Goal: Task Accomplishment & Management: Use online tool/utility

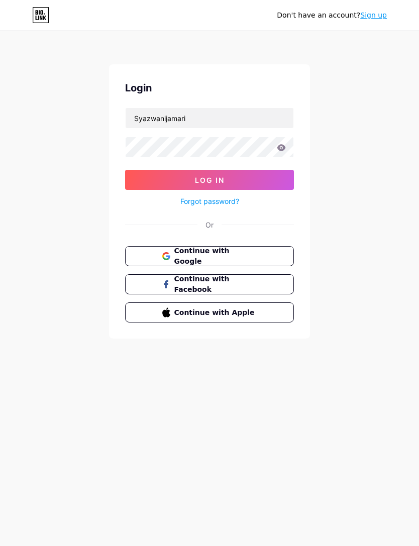
type input "Syazwanijamari"
click at [269, 184] on button "Log In" at bounding box center [209, 180] width 169 height 20
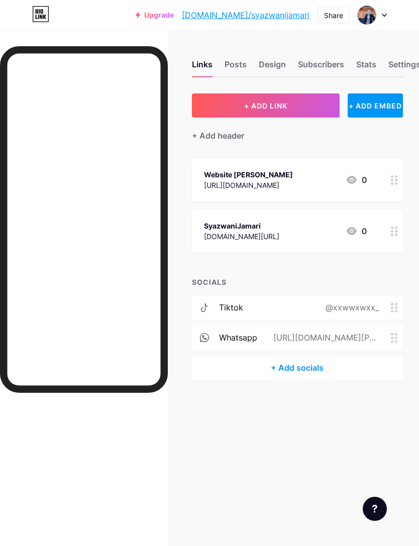
click at [273, 109] on span "+ ADD LINK" at bounding box center [265, 105] width 43 height 9
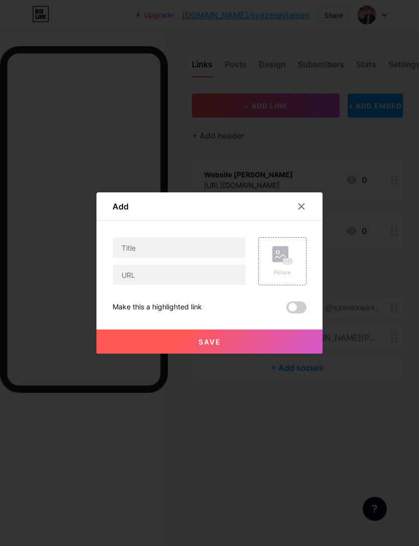
click at [299, 211] on icon at bounding box center [301, 206] width 8 height 8
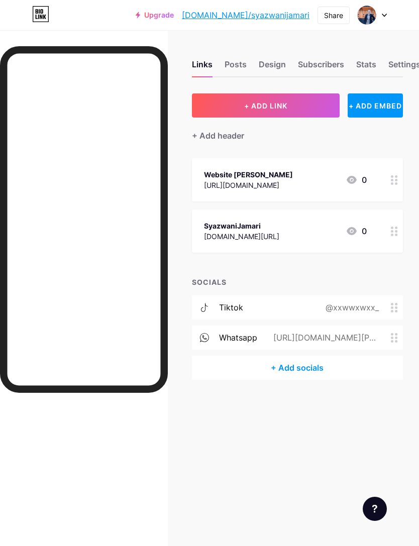
click at [300, 112] on button "+ ADD LINK" at bounding box center [266, 105] width 148 height 24
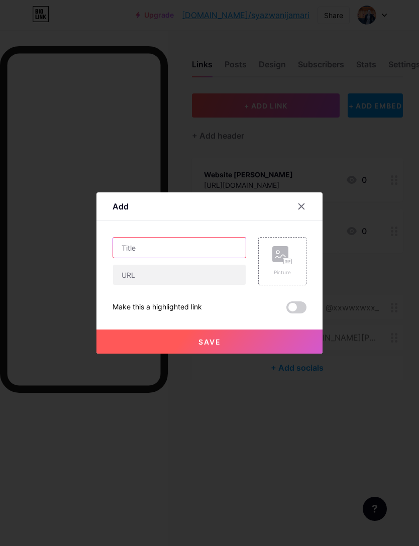
click at [195, 258] on input "text" at bounding box center [179, 248] width 133 height 20
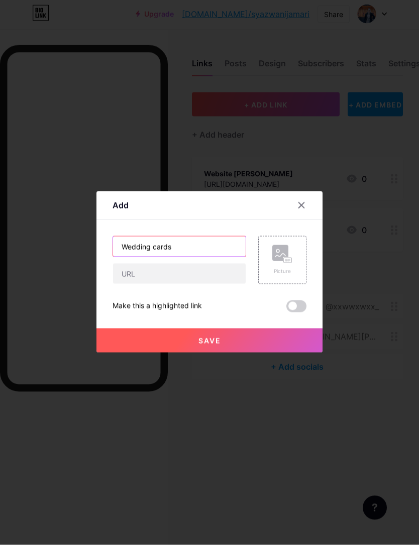
type input "Wedding cards"
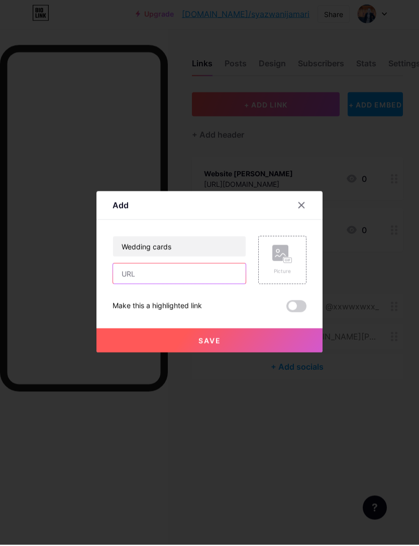
click at [168, 285] on input "text" at bounding box center [179, 275] width 133 height 20
click at [124, 3] on div at bounding box center [209, 273] width 419 height 546
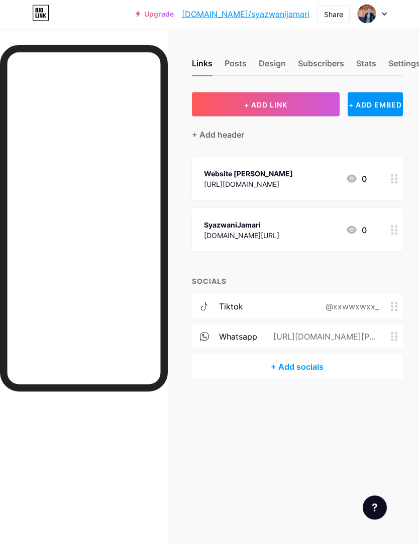
scroll to position [2, 0]
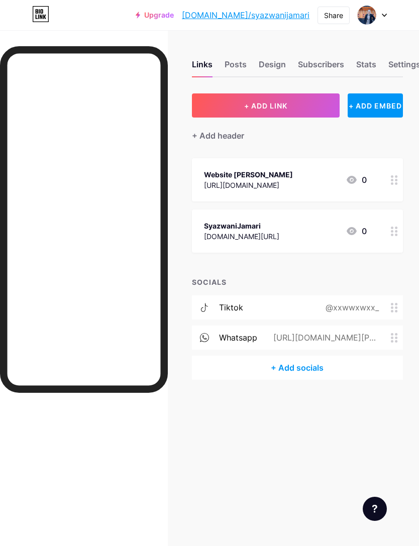
click at [269, 111] on button "+ ADD LINK" at bounding box center [266, 105] width 148 height 24
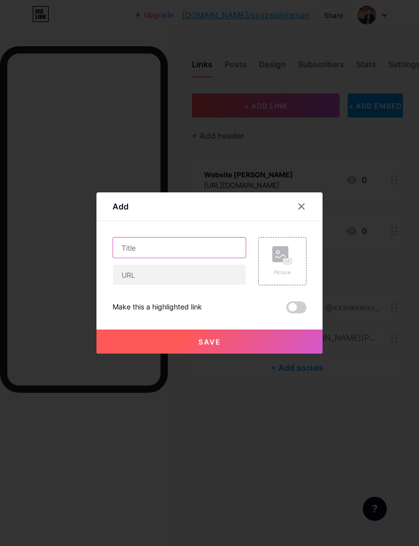
scroll to position [1, 0]
type input "."
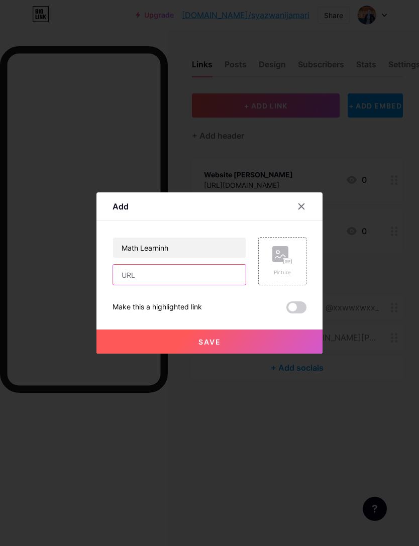
click at [136, 285] on input "text" at bounding box center [179, 275] width 133 height 20
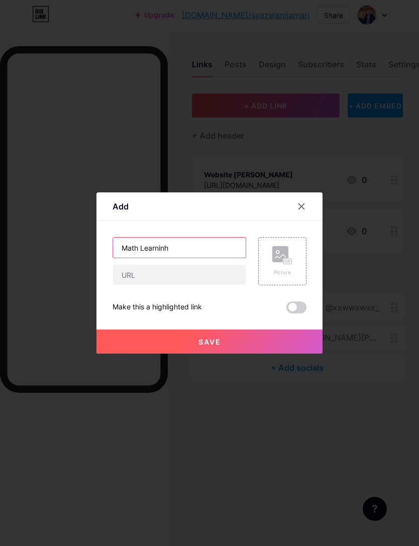
click at [178, 258] on input "Math Learninh" at bounding box center [179, 248] width 133 height 20
type input "Math Learning"
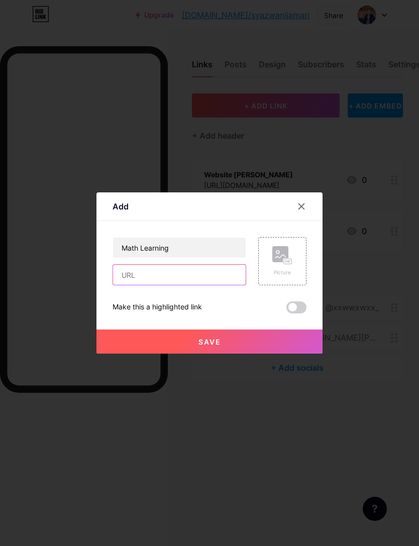
click at [151, 285] on input "text" at bounding box center [179, 275] width 133 height 20
click at [170, 285] on input "text" at bounding box center [179, 275] width 133 height 20
click at [133, 285] on input "text" at bounding box center [179, 275] width 133 height 20
paste input "[URL][DOMAIN_NAME]"
type input "[URL][DOMAIN_NAME]"
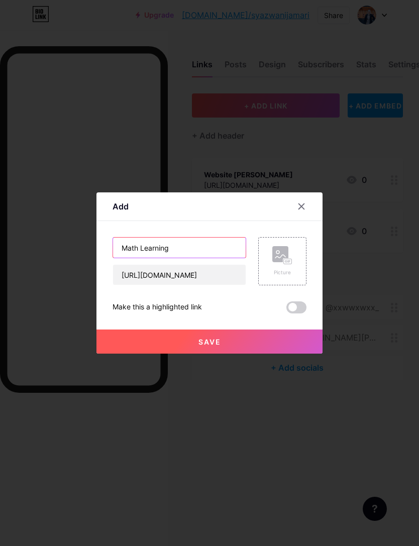
click at [194, 258] on input "Math Learning" at bounding box center [179, 248] width 133 height 20
click at [211, 258] on input "Math Learning" at bounding box center [179, 248] width 133 height 20
click at [197, 258] on input "Math Learning" at bounding box center [179, 248] width 133 height 20
type input "Math Bundle Kids"
click at [277, 262] on rect at bounding box center [280, 254] width 16 height 16
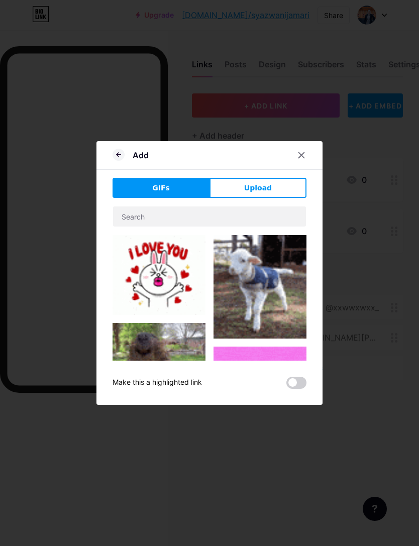
click at [252, 193] on span "Upload" at bounding box center [258, 188] width 28 height 11
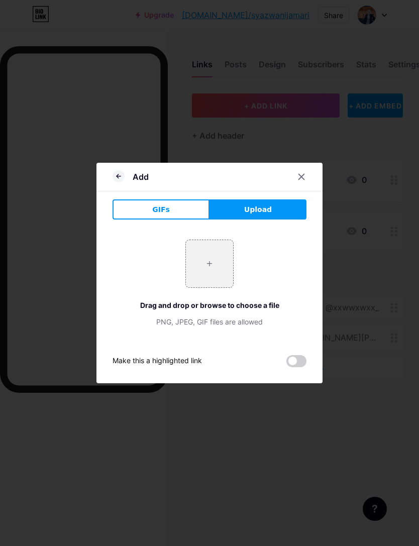
click at [221, 281] on input "file" at bounding box center [209, 263] width 47 height 47
click at [214, 287] on input "file" at bounding box center [209, 263] width 47 height 47
type input "C:\fakepath\11.jpeg"
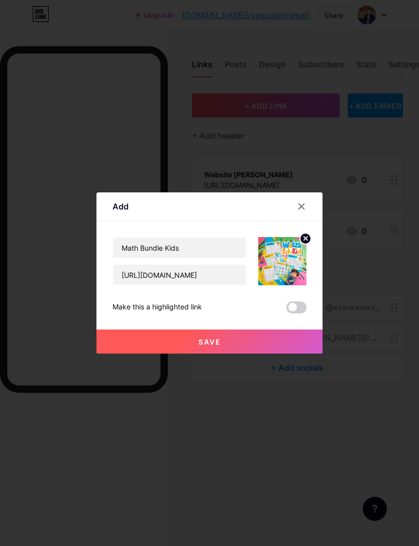
click at [255, 354] on button "Save" at bounding box center [209, 342] width 226 height 24
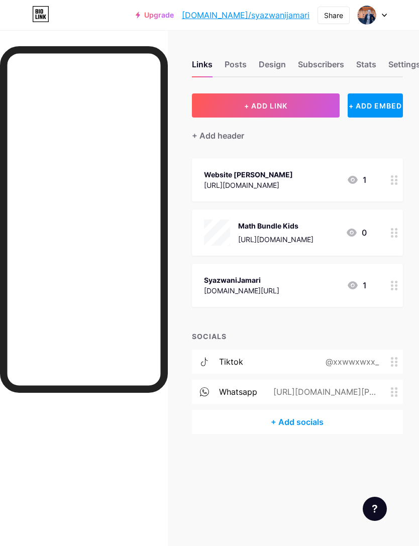
click at [352, 231] on icon at bounding box center [352, 233] width 10 height 8
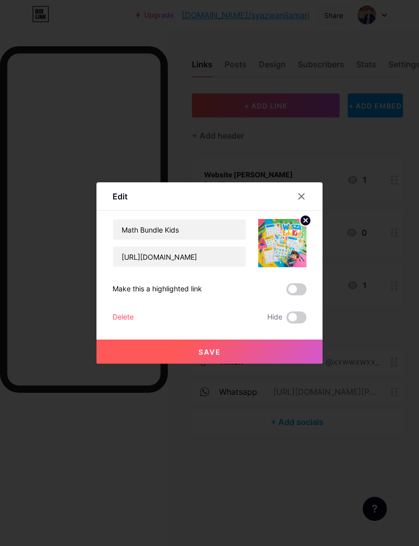
click at [300, 324] on span at bounding box center [296, 317] width 20 height 12
click at [286, 320] on input "checkbox" at bounding box center [286, 320] width 0 height 0
click at [296, 324] on span at bounding box center [296, 317] width 20 height 12
click at [286, 320] on input "checkbox" at bounding box center [286, 320] width 0 height 0
click at [258, 364] on button "Save" at bounding box center [209, 352] width 226 height 24
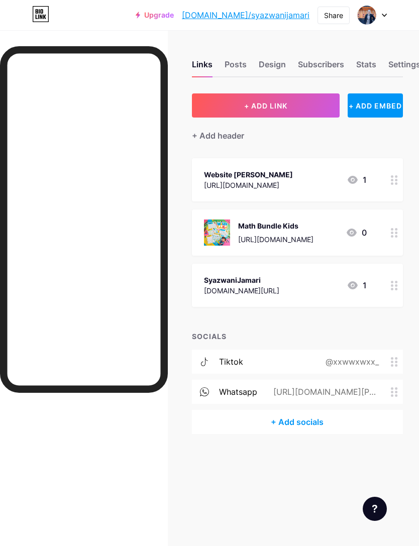
click at [293, 180] on div "[URL][DOMAIN_NAME]" at bounding box center [248, 185] width 89 height 11
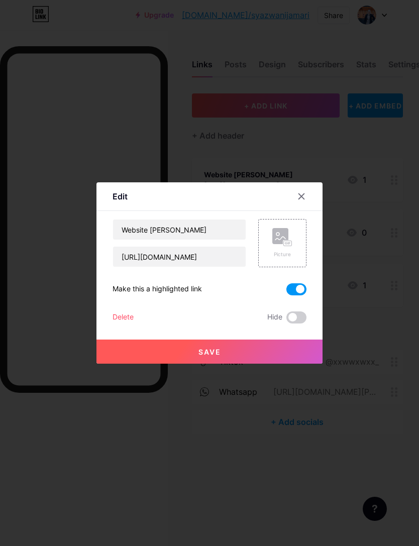
click at [299, 200] on icon at bounding box center [301, 196] width 8 height 8
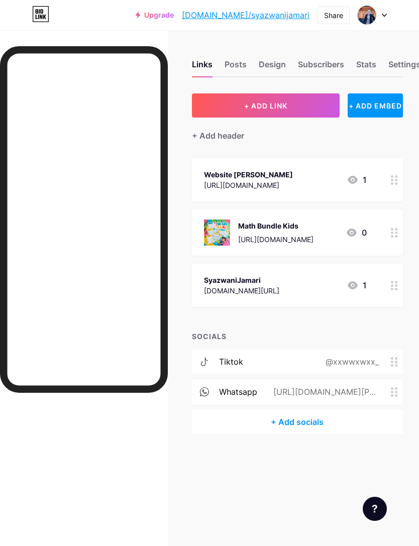
click at [286, 227] on div "Math Bundle Kids" at bounding box center [275, 226] width 75 height 11
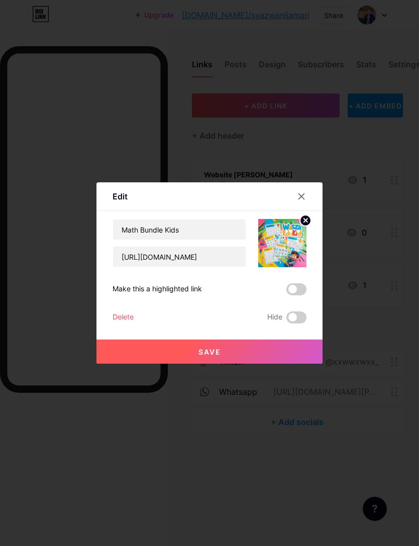
click at [302, 258] on img at bounding box center [282, 243] width 48 height 48
click at [303, 226] on circle at bounding box center [305, 220] width 11 height 11
click at [232, 364] on button "Save" at bounding box center [209, 352] width 226 height 24
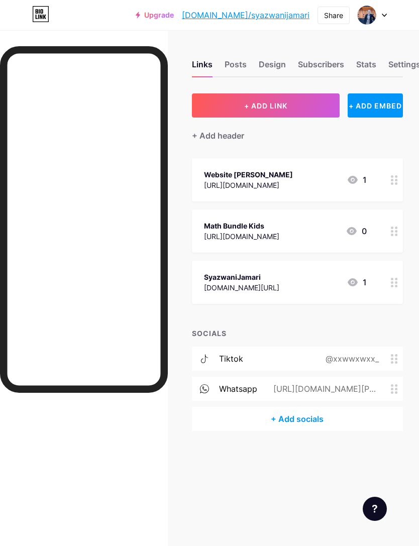
click at [274, 19] on link "[DOMAIN_NAME]/syazwanijamari" at bounding box center [246, 15] width 128 height 12
